Goal: Task Accomplishment & Management: Manage account settings

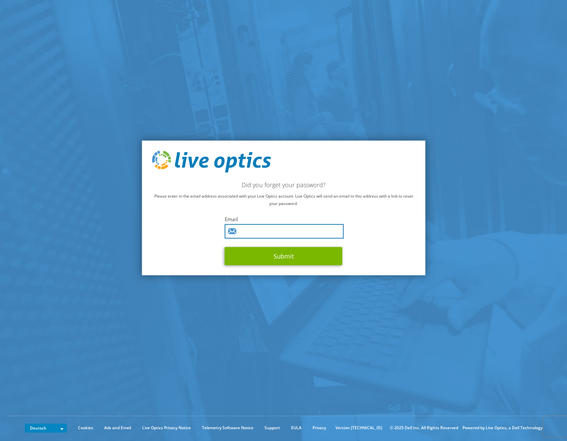
click at [260, 232] on input "text" at bounding box center [284, 231] width 119 height 14
type input "[PERSON_NAME][EMAIL_ADDRESS][PERSON_NAME][DOMAIN_NAME]"
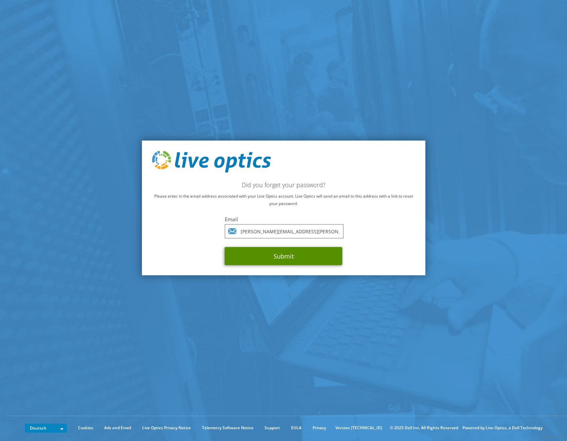
click at [300, 258] on button "Submit" at bounding box center [284, 256] width 118 height 18
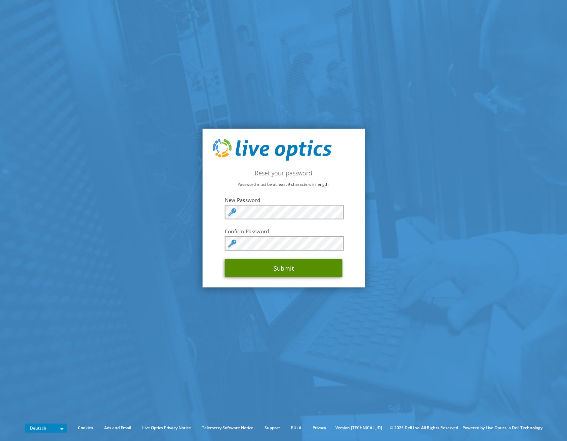
click at [279, 267] on button "Submit" at bounding box center [284, 268] width 118 height 18
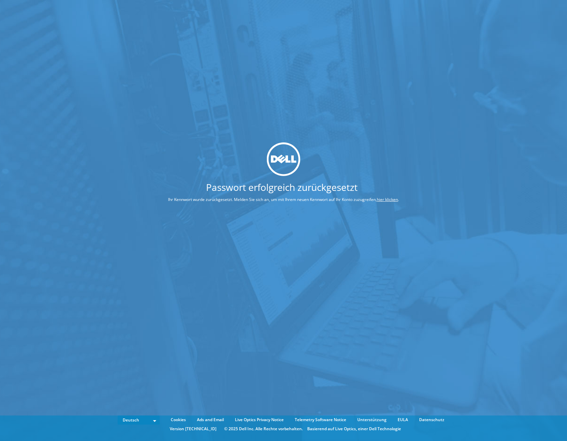
click at [377, 202] on link "hier klicken" at bounding box center [387, 199] width 21 height 6
